Goal: Information Seeking & Learning: Learn about a topic

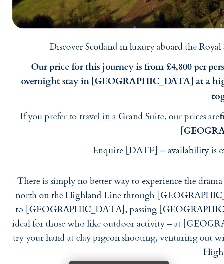
scroll to position [461, 0]
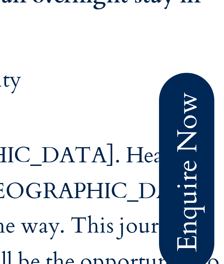
click at [208, 238] on span at bounding box center [214, 244] width 13 height 13
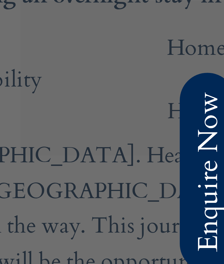
click at [33, 41] on div at bounding box center [84, 132] width 224 height 264
click at [30, 41] on div at bounding box center [84, 132] width 224 height 264
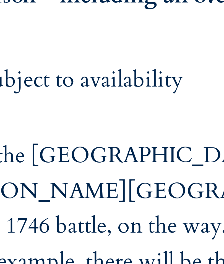
click at [28, 43] on div at bounding box center [112, 132] width 224 height 264
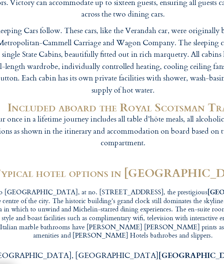
scroll to position [1546, 0]
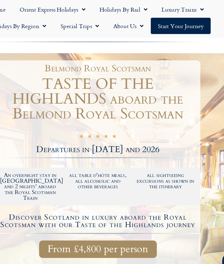
scroll to position [0, 0]
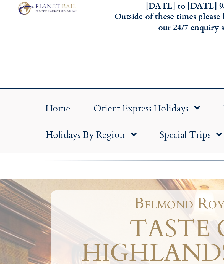
click at [72, 84] on link "Orient Express Holidays" at bounding box center [78, 90] width 62 height 13
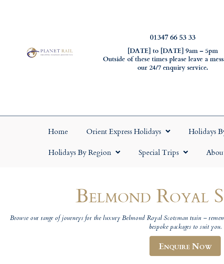
click at [35, 84] on link "Home" at bounding box center [35, 90] width 23 height 13
click at [108, 84] on link "Holidays by Rail" at bounding box center [132, 90] width 48 height 13
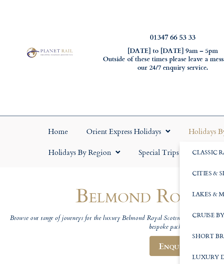
click at [108, 84] on link "Holidays by Rail" at bounding box center [132, 90] width 48 height 13
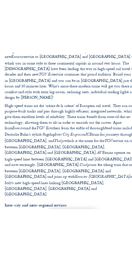
scroll to position [291, 0]
